Goal: Task Accomplishment & Management: Manage account settings

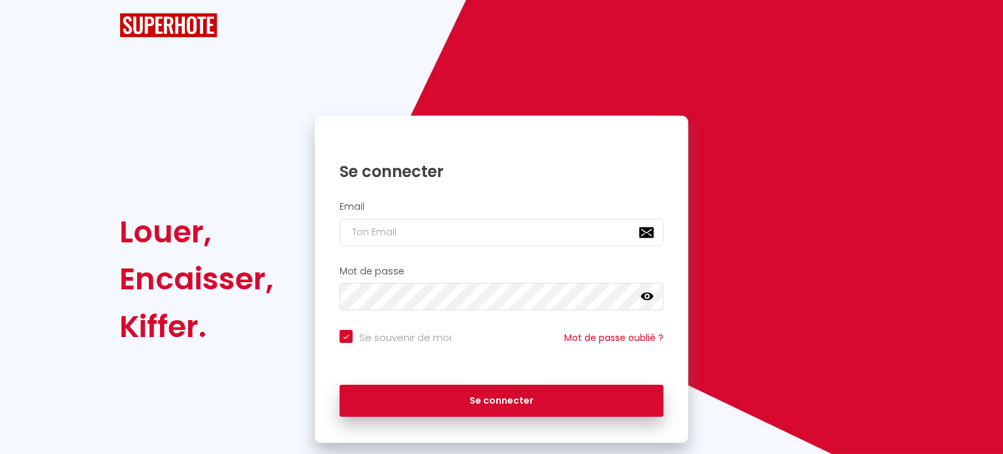
checkbox input "true"
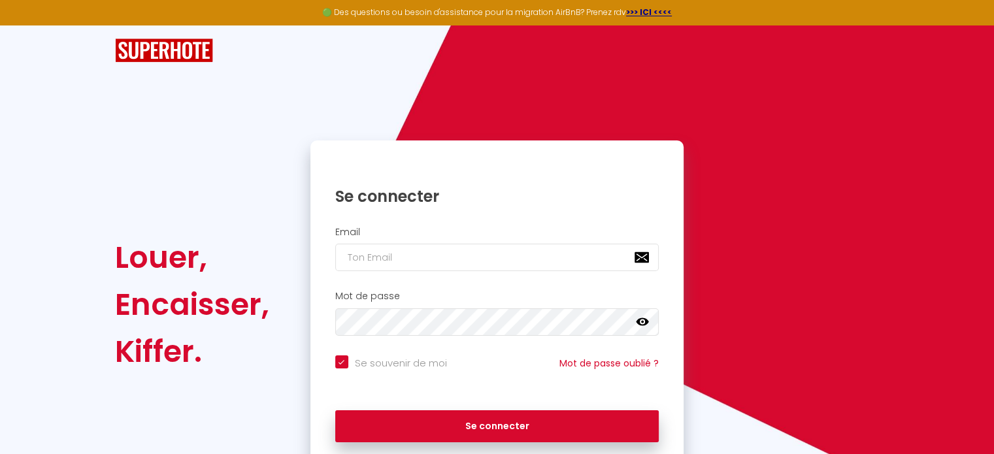
scroll to position [52, 0]
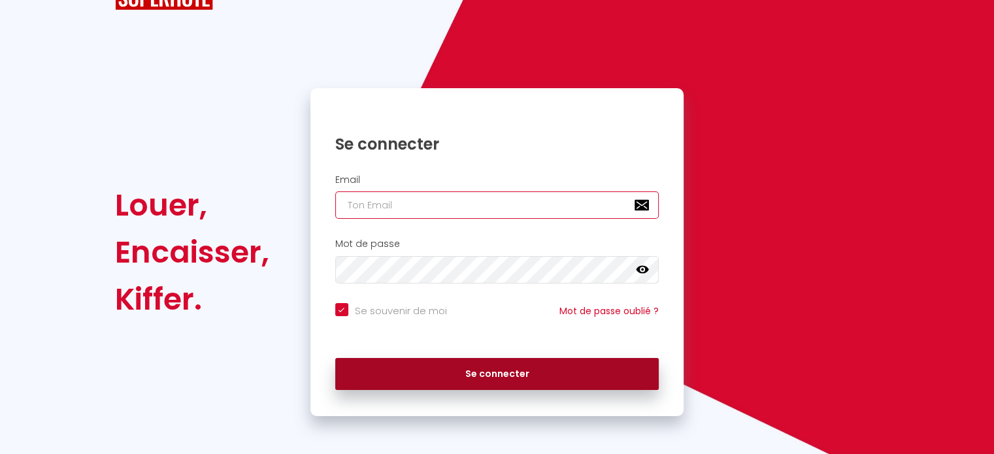
type input "[EMAIL_ADDRESS][DOMAIN_NAME]"
click at [485, 379] on button "Se connecter" at bounding box center [497, 374] width 324 height 33
checkbox input "true"
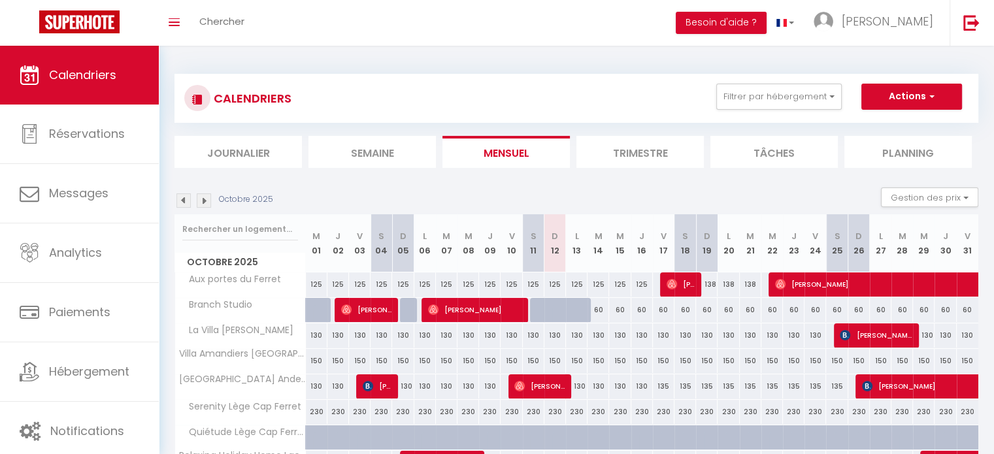
click at [207, 201] on img at bounding box center [204, 200] width 14 height 14
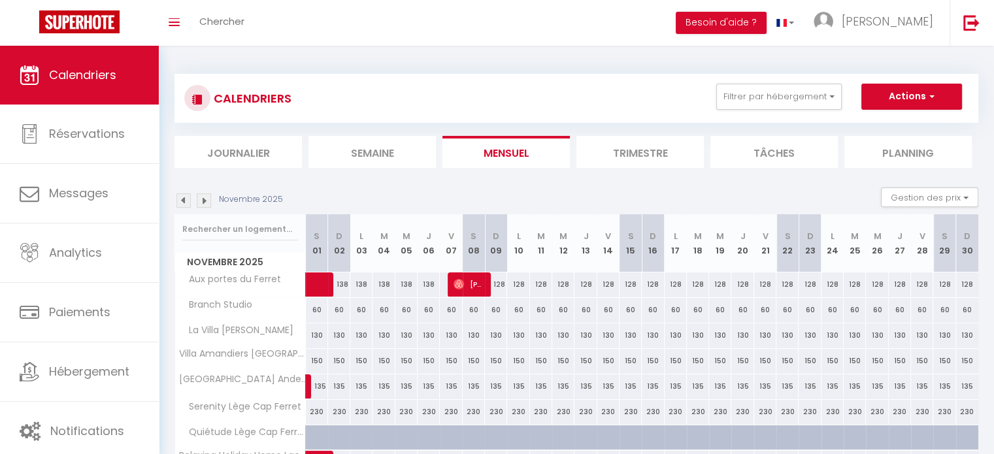
click at [207, 201] on img at bounding box center [204, 200] width 14 height 14
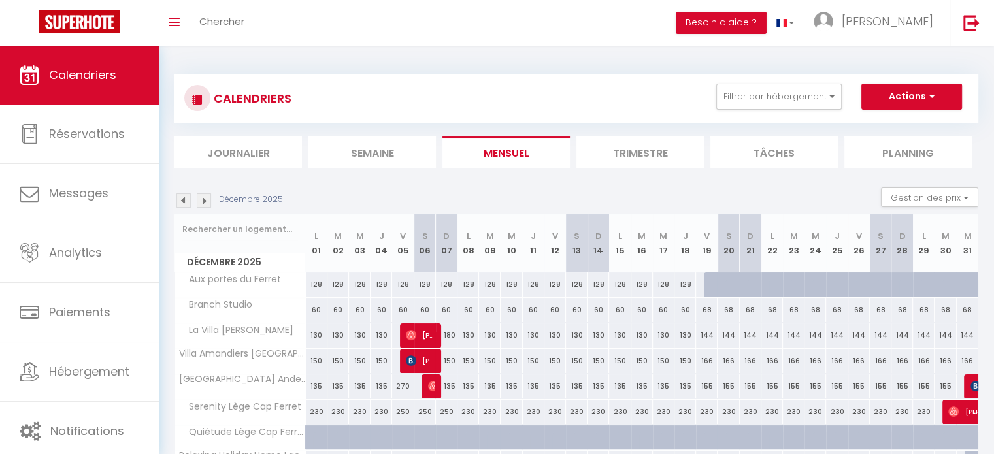
click at [207, 201] on img at bounding box center [204, 200] width 14 height 14
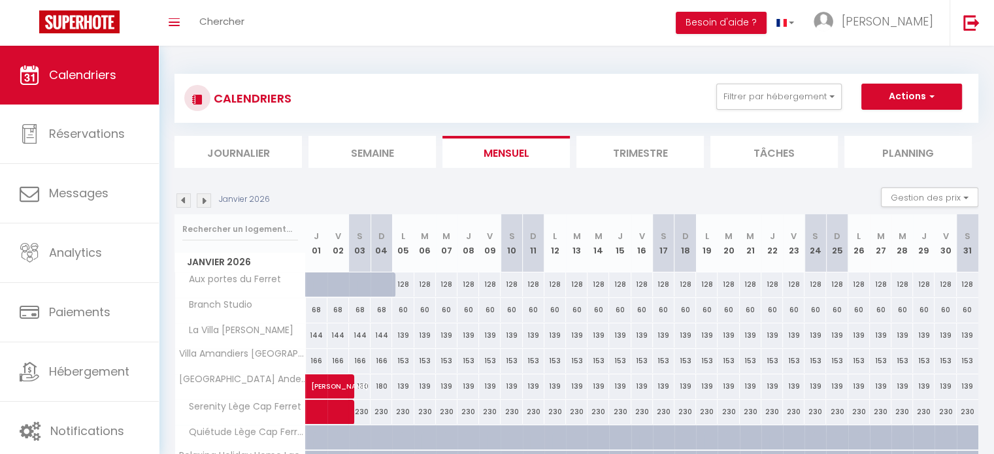
click at [206, 201] on img at bounding box center [204, 200] width 14 height 14
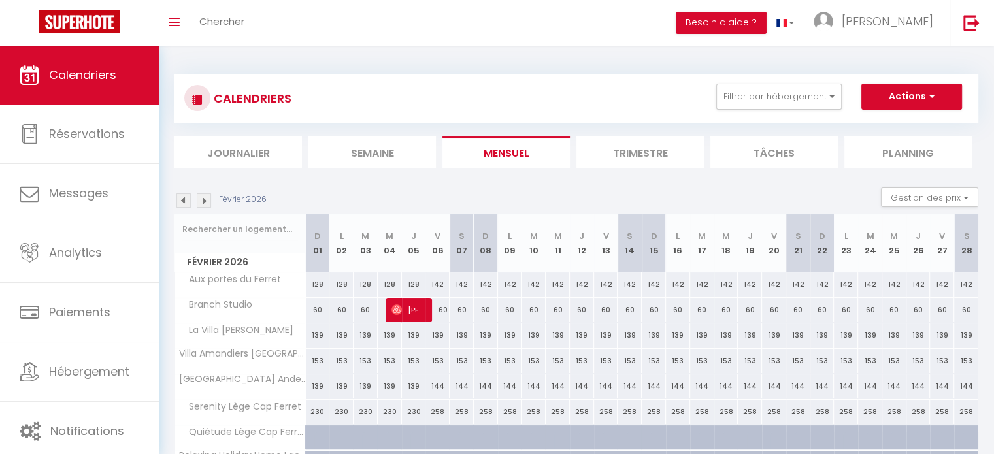
click at [199, 203] on img at bounding box center [204, 200] width 14 height 14
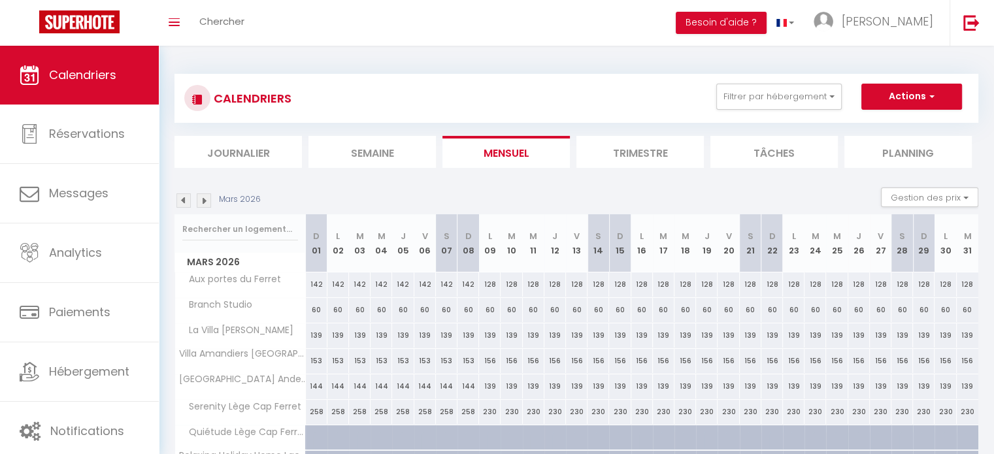
click at [199, 203] on img at bounding box center [204, 200] width 14 height 14
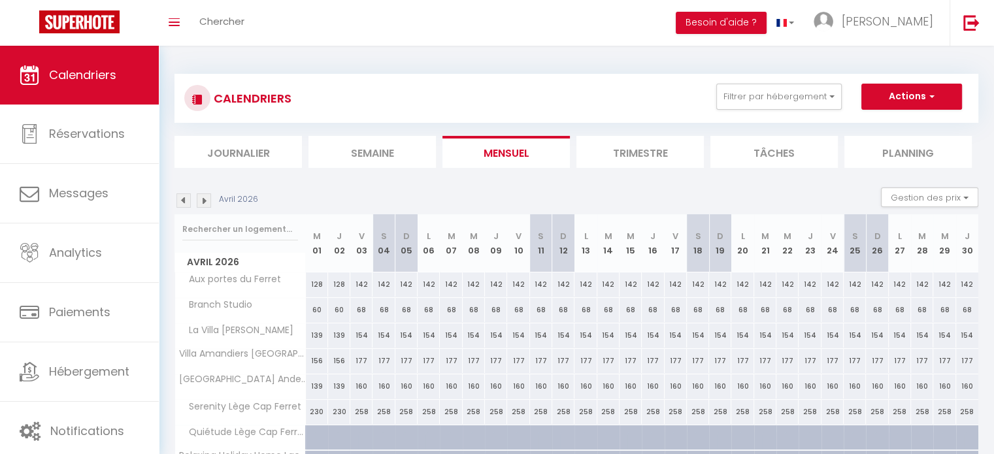
click at [205, 198] on img at bounding box center [204, 200] width 14 height 14
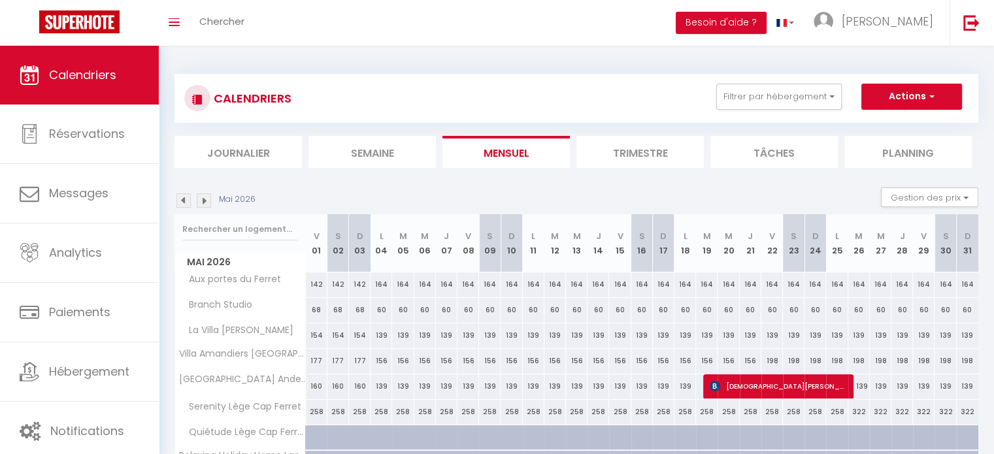
click at [205, 198] on img at bounding box center [204, 200] width 14 height 14
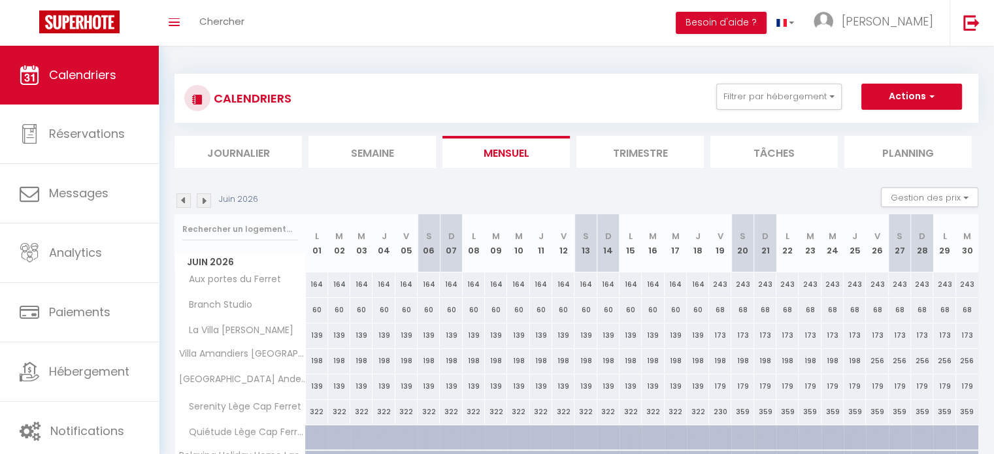
click at [205, 198] on img at bounding box center [204, 200] width 14 height 14
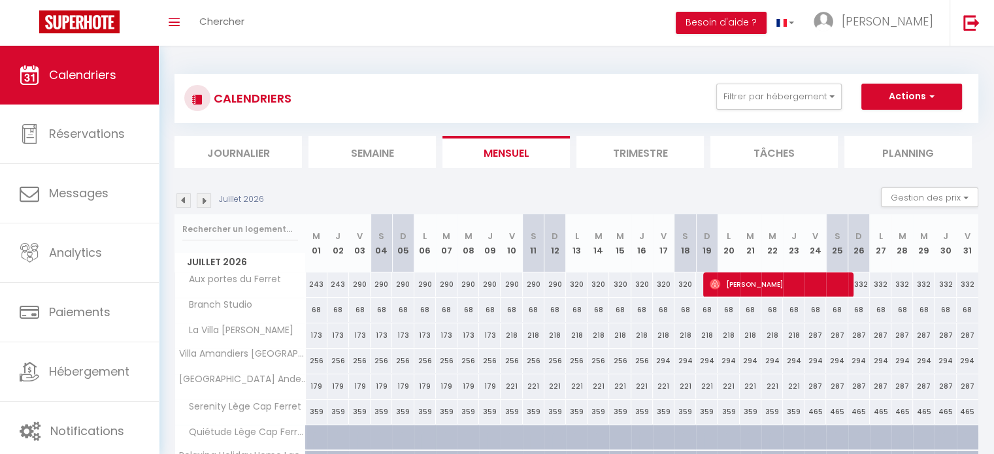
click at [205, 198] on img at bounding box center [204, 200] width 14 height 14
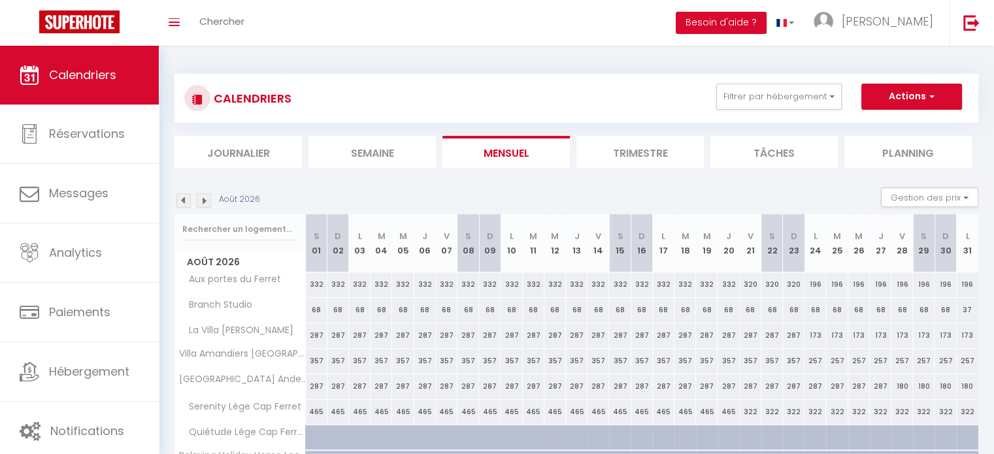
click at [186, 201] on img at bounding box center [183, 200] width 14 height 14
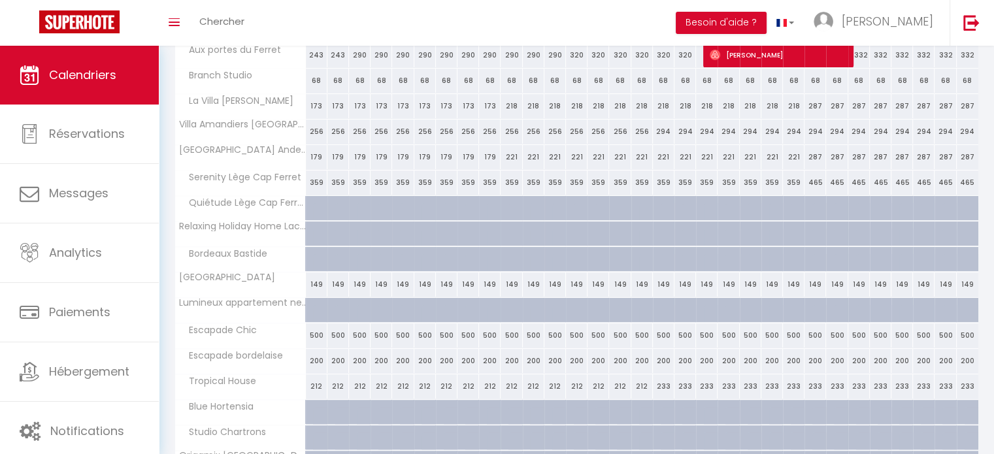
scroll to position [261, 0]
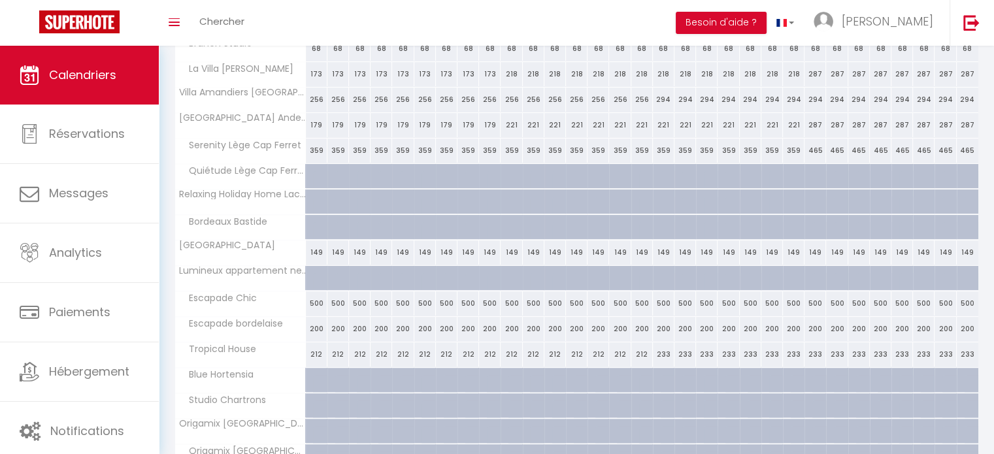
click at [510, 354] on div "212" at bounding box center [511, 354] width 22 height 24
type input "212"
type input "Ven 10 Juillet 2026"
type input "Sam 11 Juillet 2026"
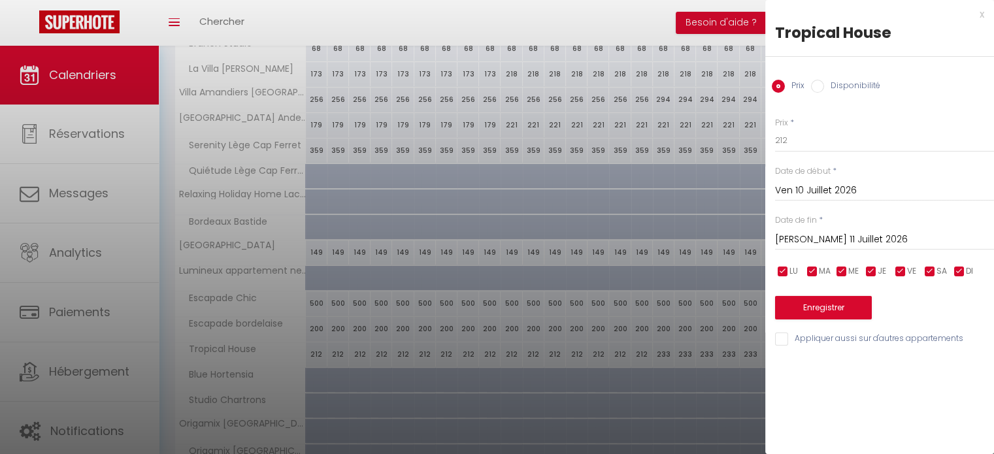
click at [979, 16] on div "x" at bounding box center [874, 15] width 219 height 16
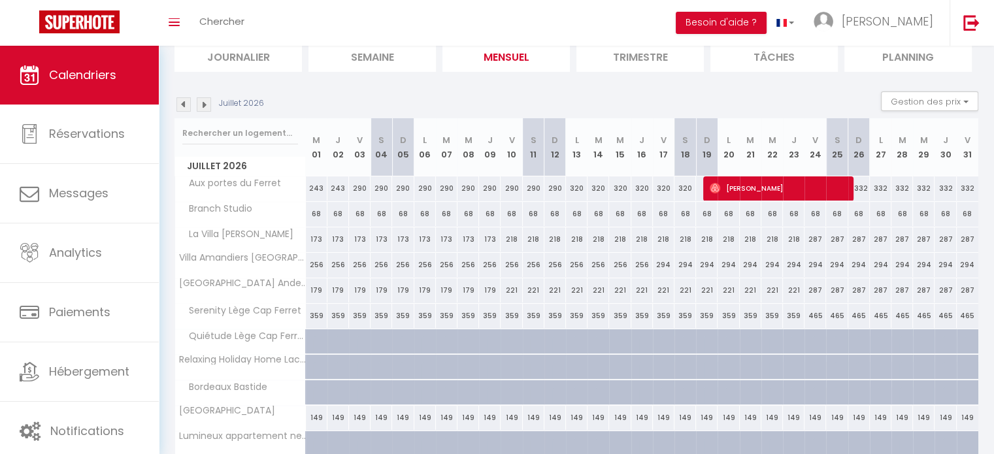
scroll to position [0, 0]
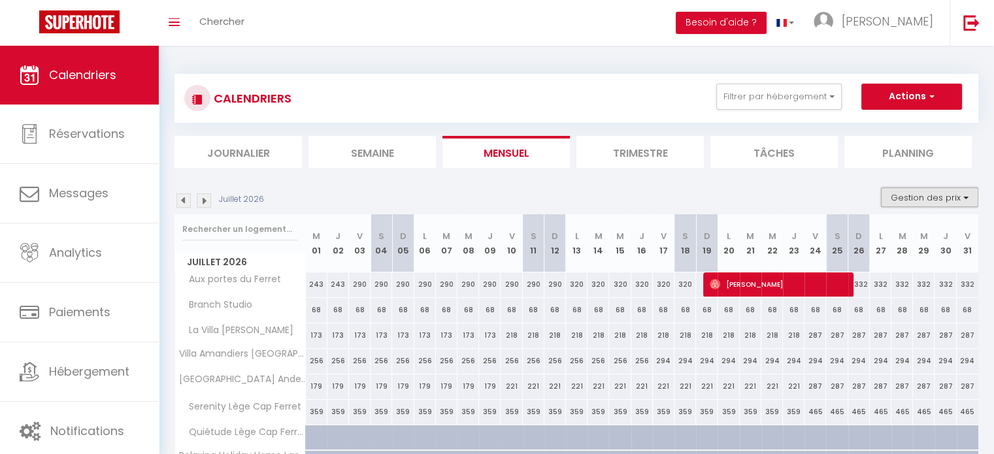
click at [899, 193] on button "Gestion des prix" at bounding box center [929, 197] width 97 height 20
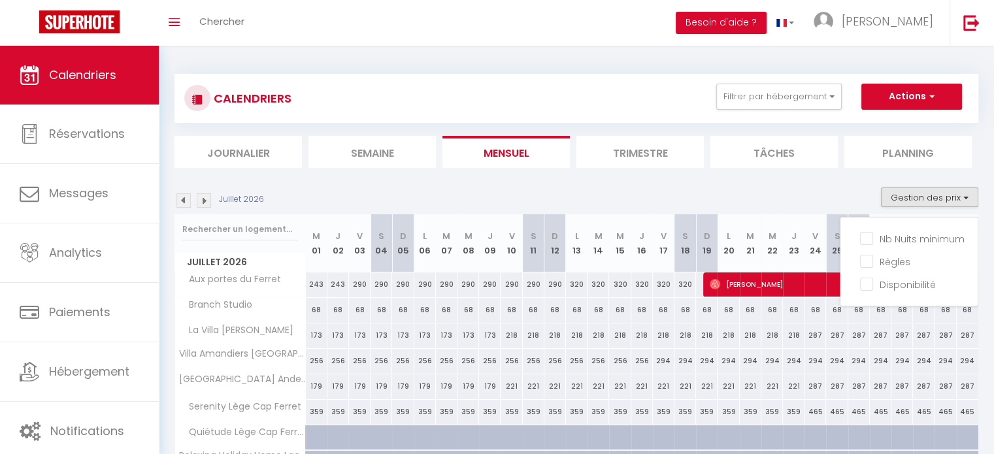
click at [887, 244] on span "Nb Nuits minimum" at bounding box center [921, 239] width 85 height 13
click at [887, 244] on input "Nb Nuits minimum" at bounding box center [919, 237] width 118 height 13
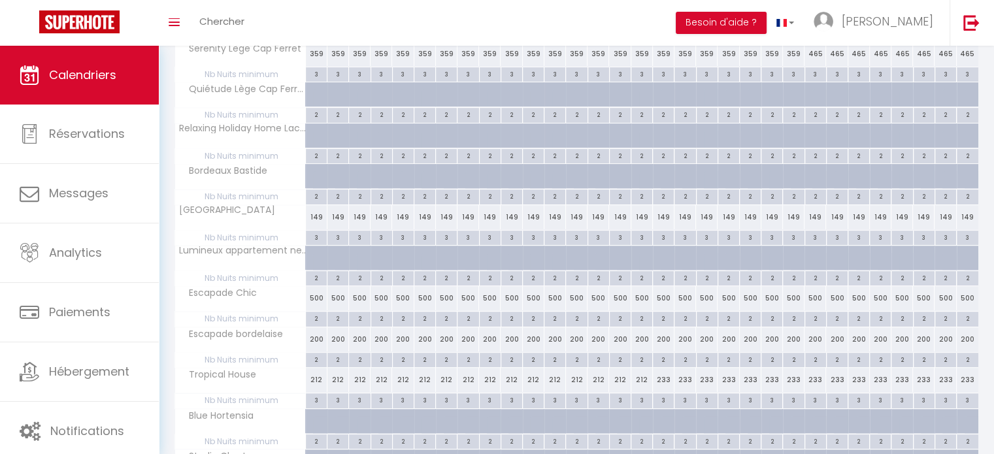
scroll to position [457, 0]
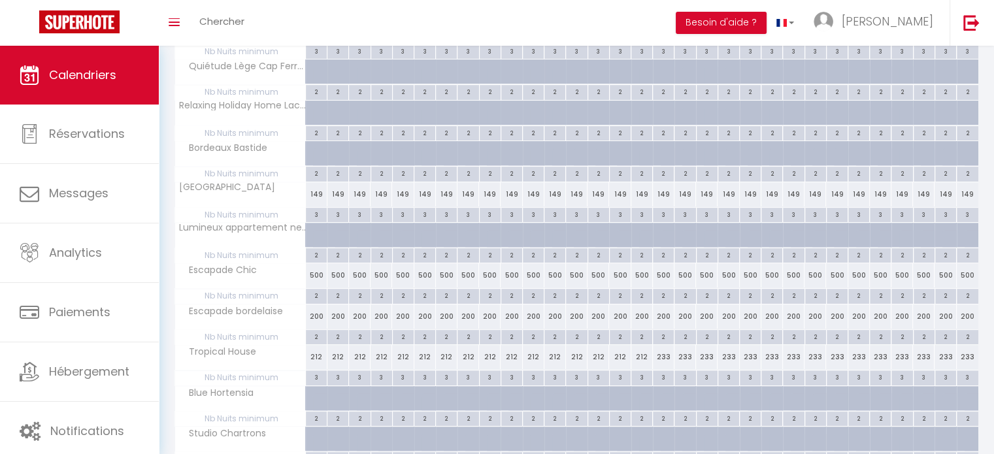
click at [511, 374] on div "3" at bounding box center [511, 376] width 21 height 12
type input "3"
type input "Ven 10 Juillet 2026"
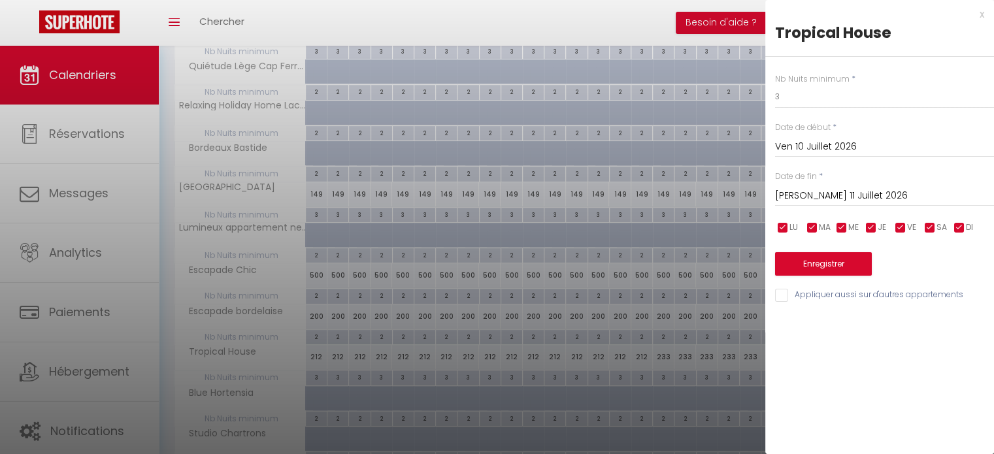
click at [839, 195] on input "Sam 11 Juillet 2026" at bounding box center [884, 195] width 219 height 17
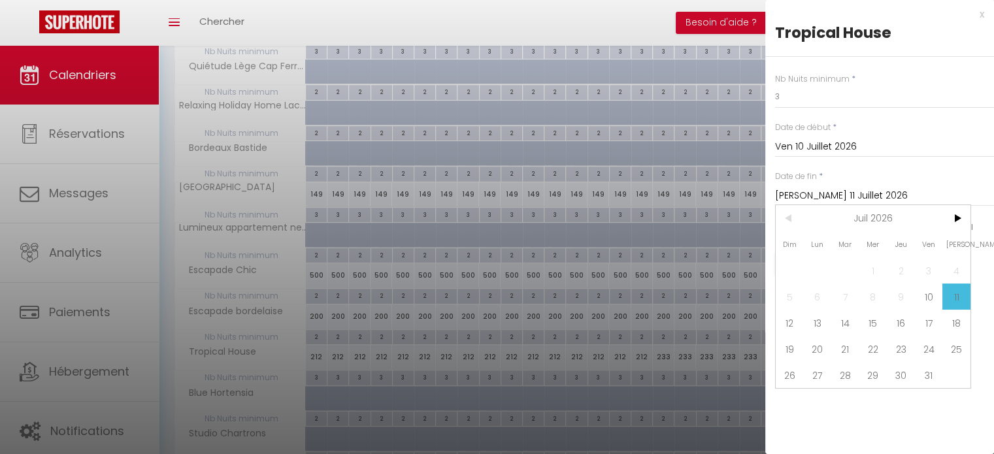
click at [791, 318] on span "12" at bounding box center [789, 323] width 28 height 26
type input "Dim 12 Juillet 2026"
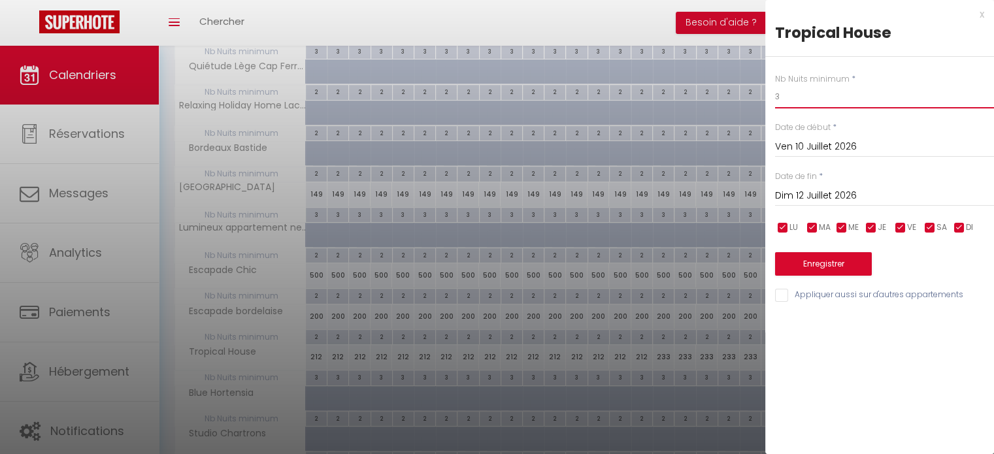
click at [802, 93] on input "3" at bounding box center [884, 97] width 219 height 24
type input "2"
click at [807, 255] on button "Enregistrer" at bounding box center [823, 264] width 97 height 24
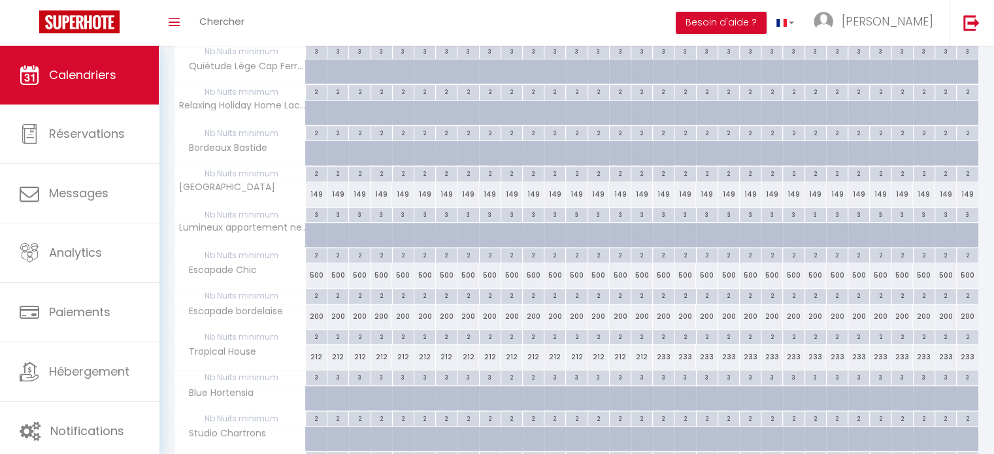
click at [487, 375] on div "3" at bounding box center [489, 376] width 21 height 12
type input "3"
type input "Jeu 09 Juillet 2026"
type input "Ven 10 Juillet 2026"
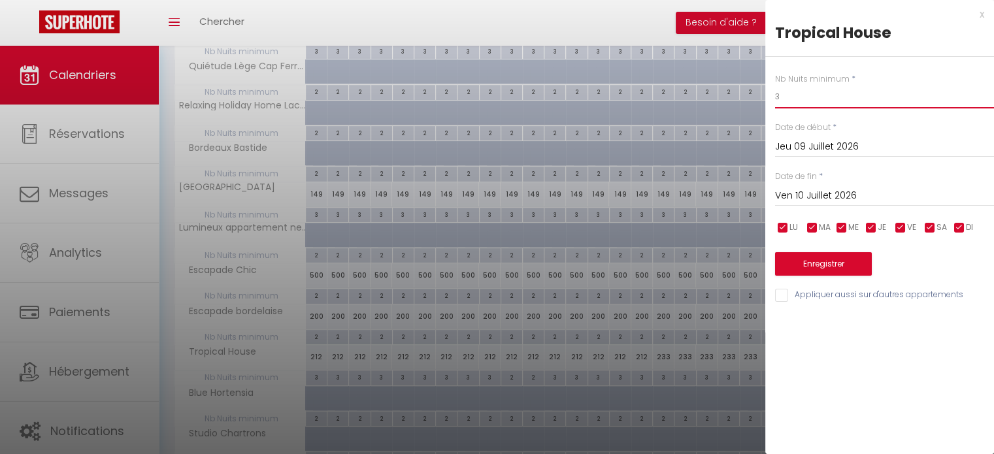
click at [791, 95] on input "3" at bounding box center [884, 97] width 219 height 24
type input "2"
click at [819, 258] on button "Enregistrer" at bounding box center [823, 264] width 97 height 24
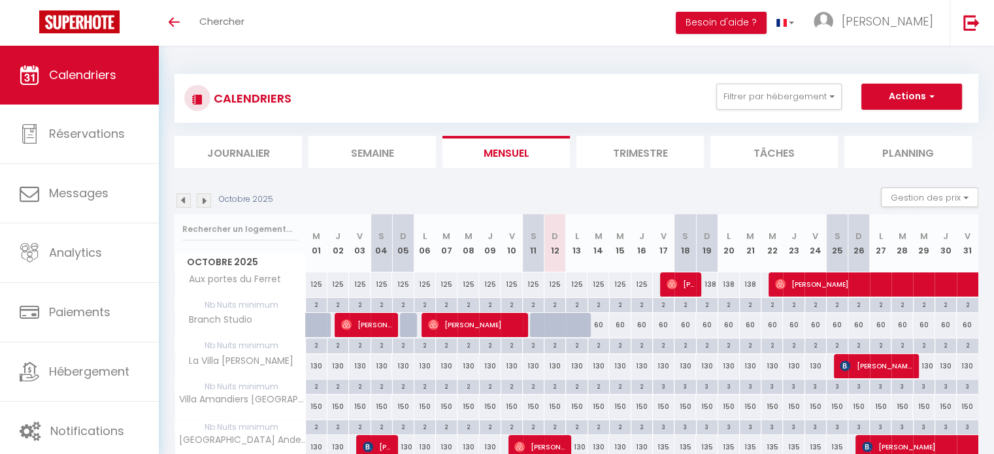
scroll to position [457, 0]
